Goal: Information Seeking & Learning: Learn about a topic

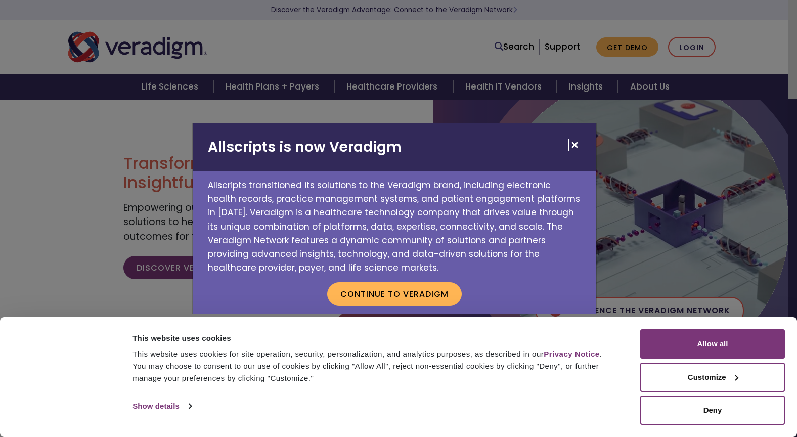
click at [575, 143] on button "Close" at bounding box center [575, 145] width 13 height 13
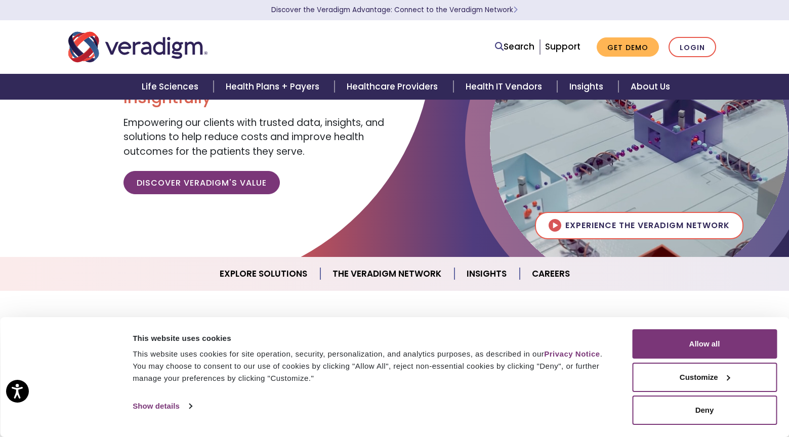
scroll to position [101, 0]
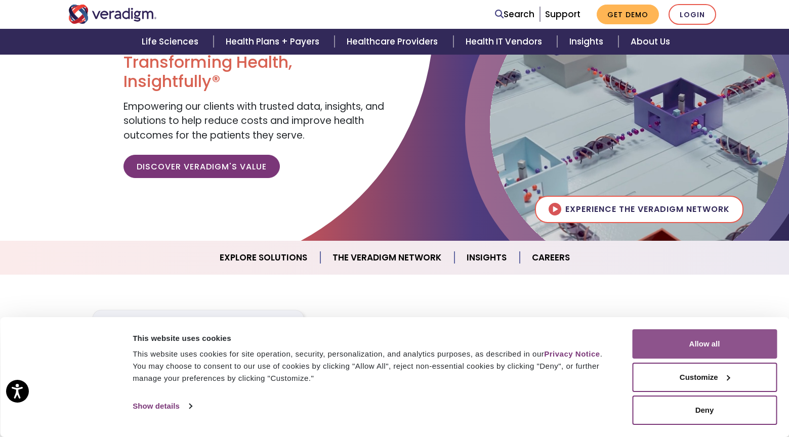
click at [691, 340] on button "Allow all" at bounding box center [704, 343] width 145 height 29
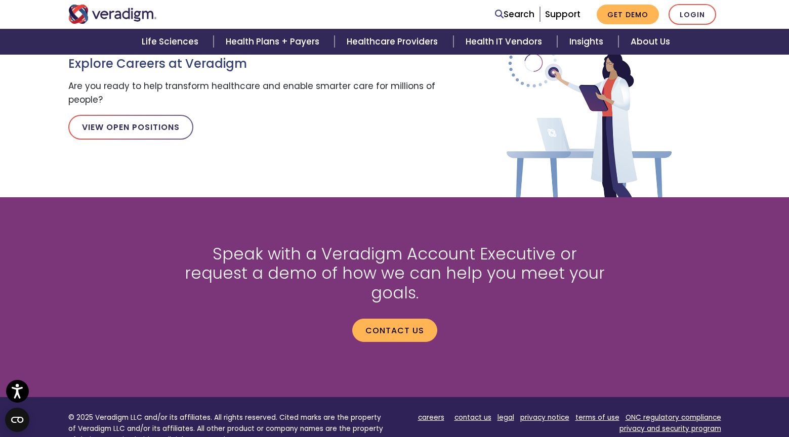
scroll to position [1163, 0]
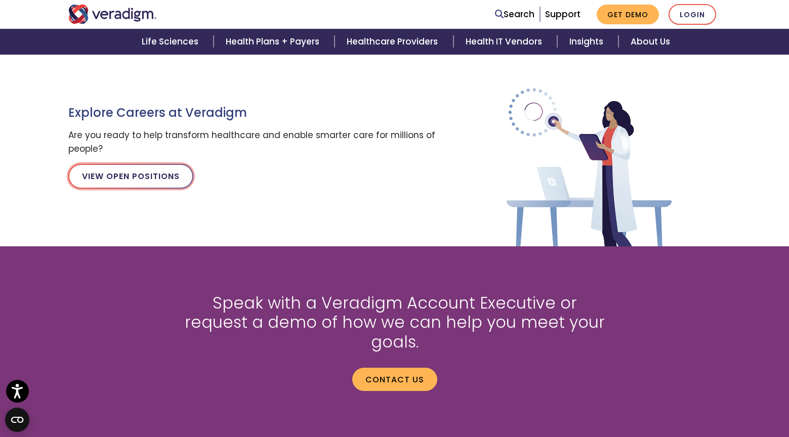
click at [134, 177] on link "View Open Positions" at bounding box center [130, 176] width 125 height 24
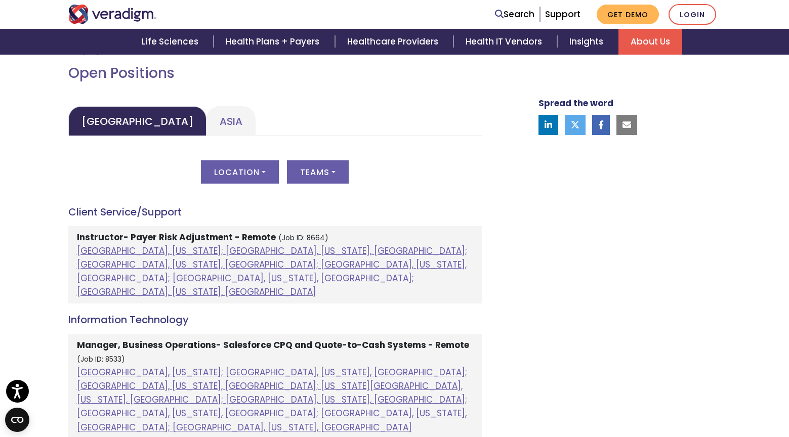
scroll to position [506, 0]
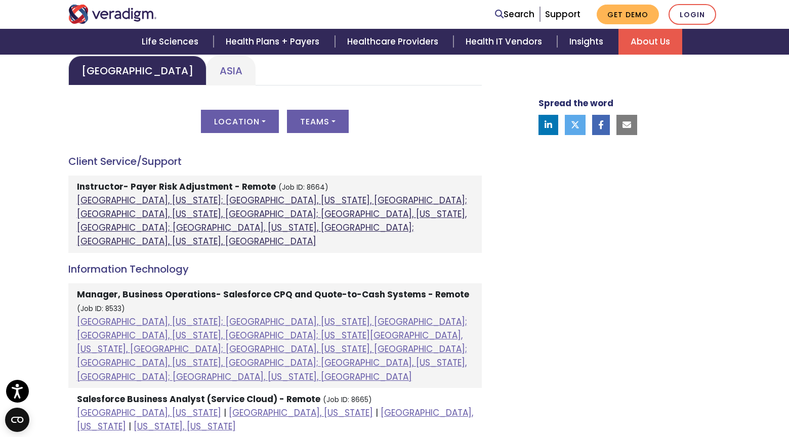
click at [175, 201] on link "[GEOGRAPHIC_DATA], [US_STATE]; [GEOGRAPHIC_DATA], [US_STATE], [GEOGRAPHIC_DATA]…" at bounding box center [272, 221] width 390 height 54
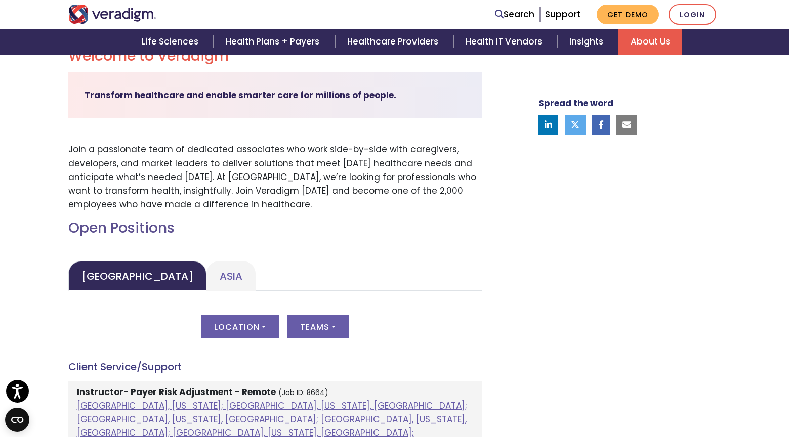
scroll to position [152, 0]
